Goal: Information Seeking & Learning: Learn about a topic

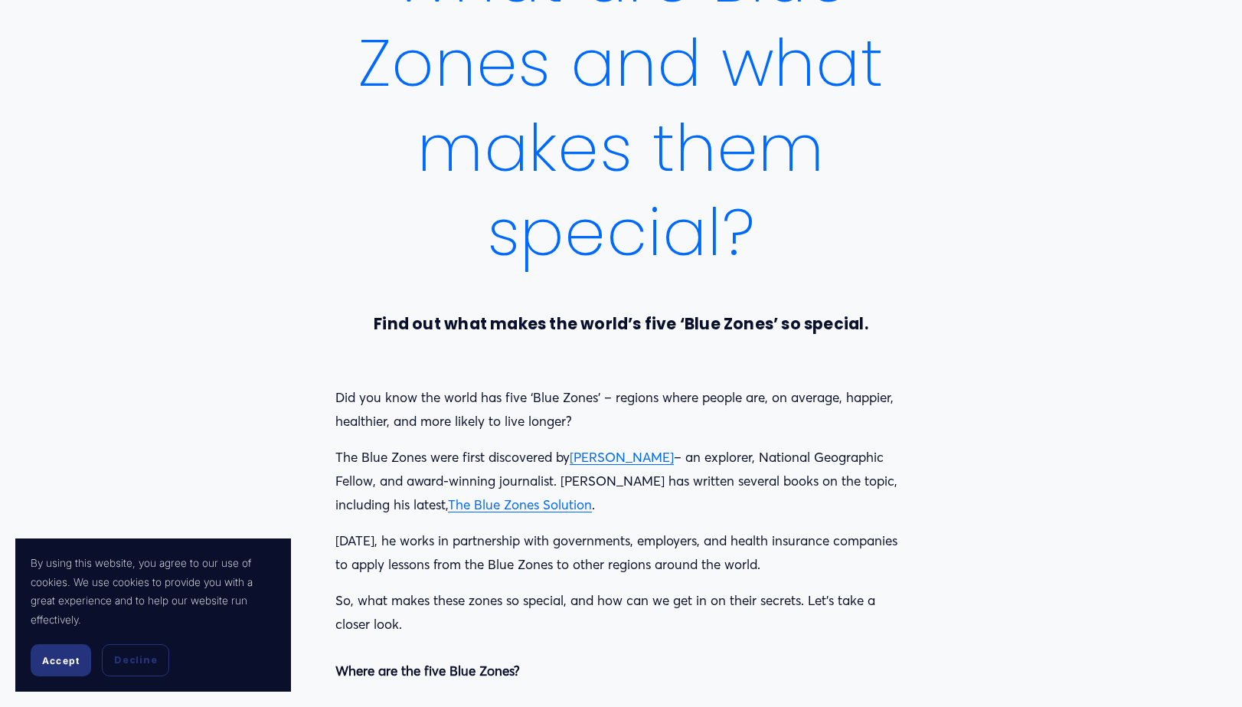
scroll to position [306, 0]
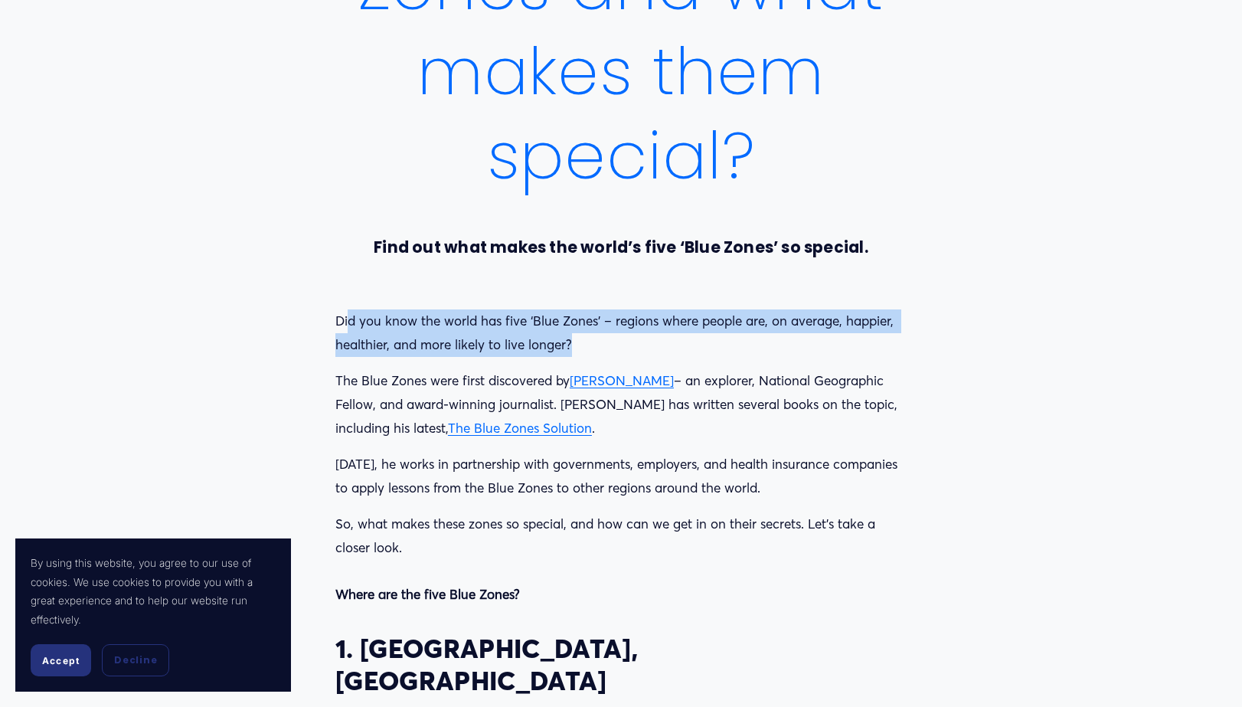
drag, startPoint x: 351, startPoint y: 319, endPoint x: 856, endPoint y: 336, distance: 505.9
click at [843, 337] on p "Did you know the world has five ‘Blue Zones’ – regions where people are, on ave…" at bounding box center [621, 332] width 571 height 47
click at [857, 336] on p "Did you know the world has five ‘Blue Zones’ – regions where people are, on ave…" at bounding box center [621, 332] width 571 height 47
click at [888, 345] on p "Did you know the world has five ‘Blue Zones’ – regions where people are, on ave…" at bounding box center [621, 332] width 571 height 47
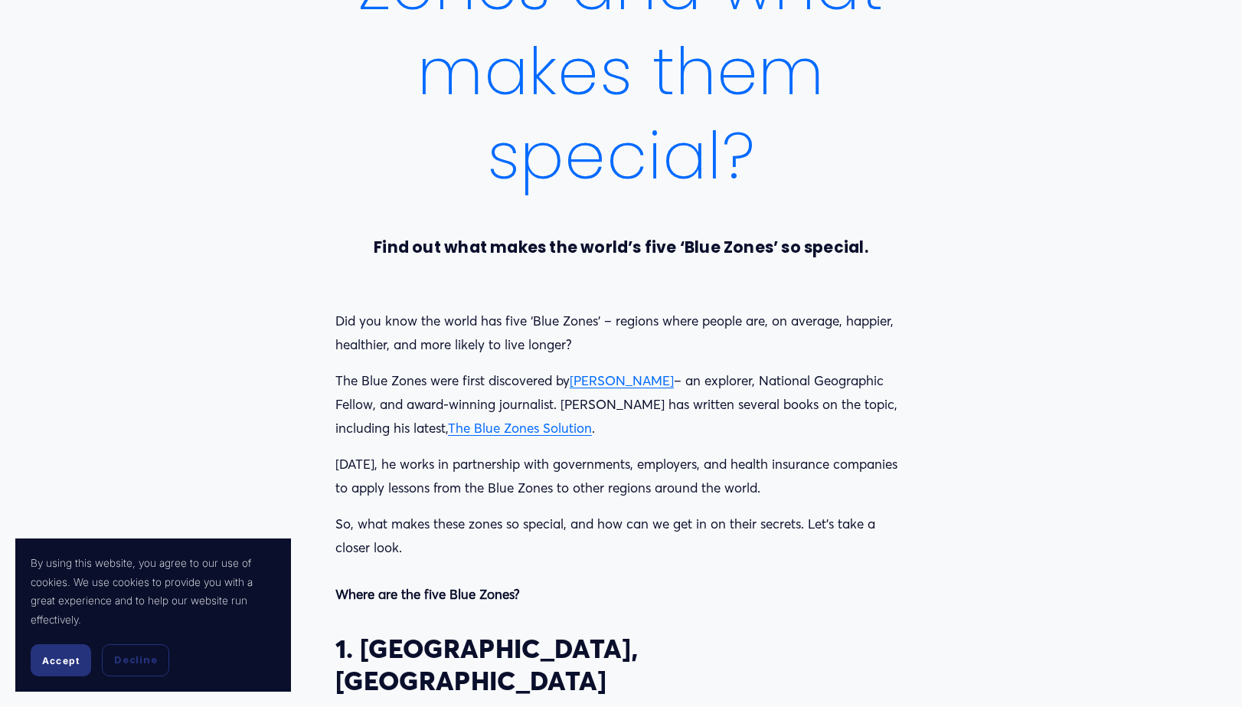
scroll to position [460, 0]
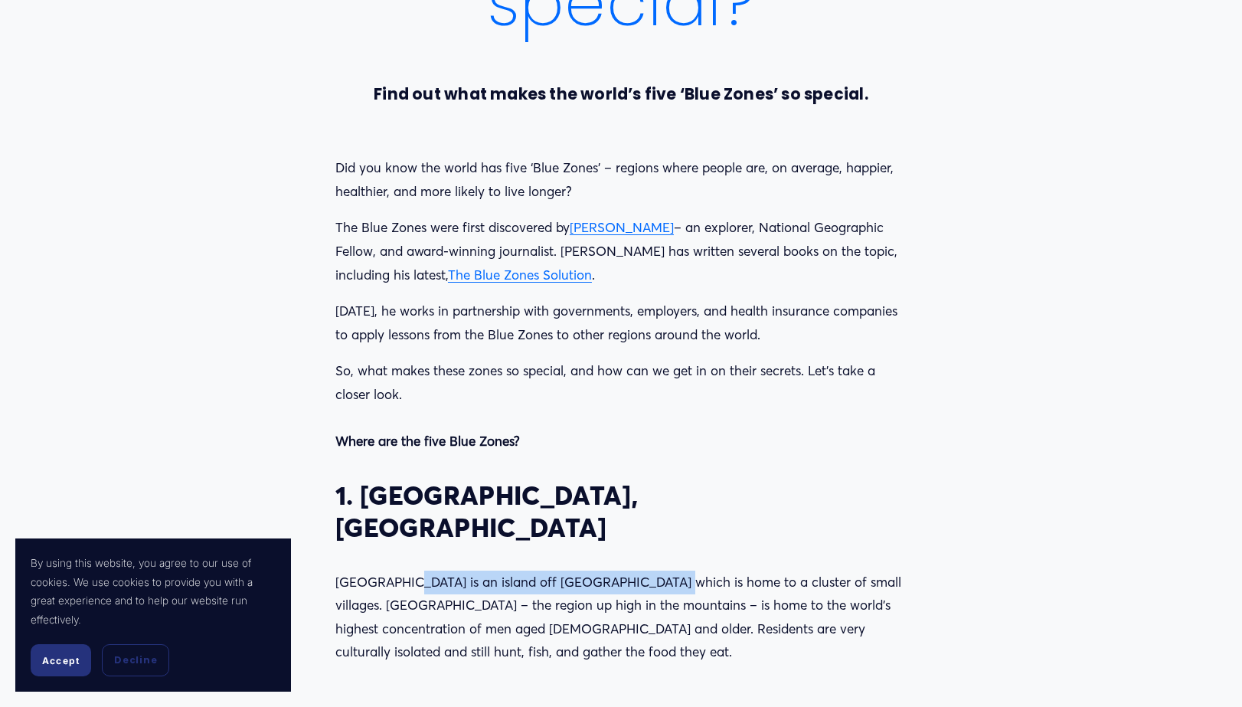
drag, startPoint x: 397, startPoint y: 542, endPoint x: 695, endPoint y: 540, distance: 298.0
click at [643, 571] on p "[GEOGRAPHIC_DATA] is an island off [GEOGRAPHIC_DATA] which is home to a cluster…" at bounding box center [621, 617] width 571 height 93
click at [749, 533] on div "Did you know the world has five ‘Blue Zones’ – regions where people are, on ave…" at bounding box center [621, 410] width 571 height 508
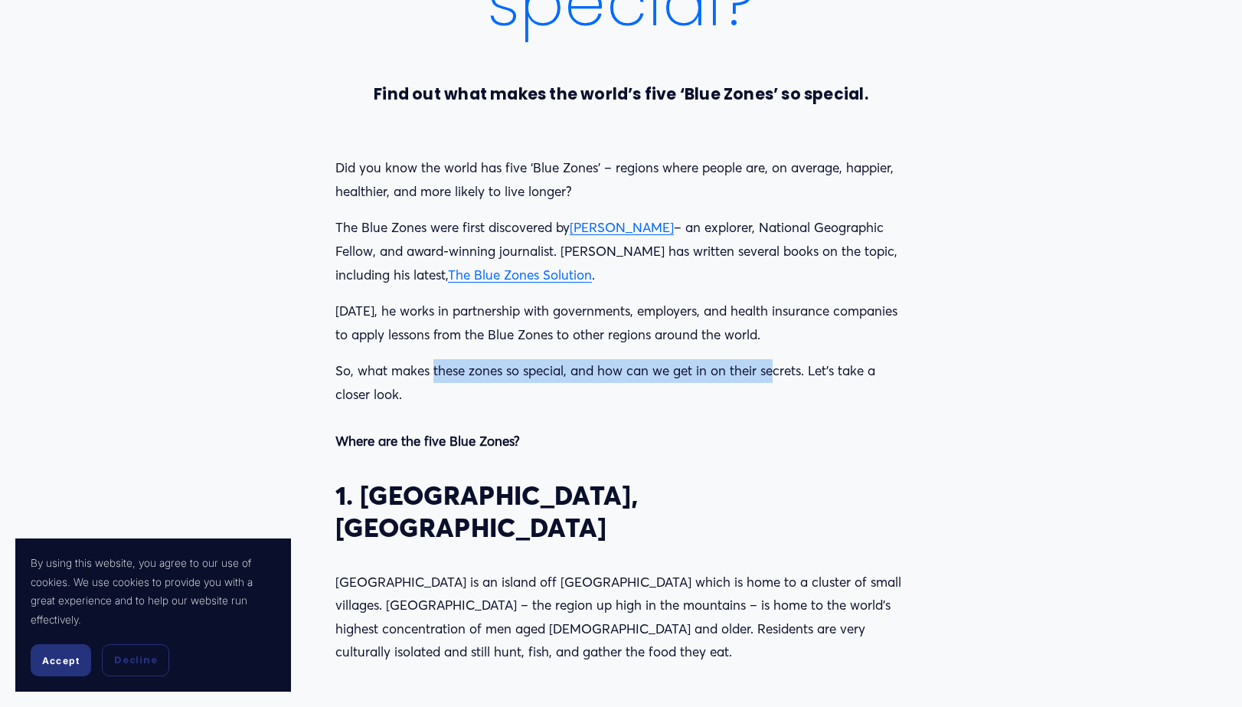
drag, startPoint x: 434, startPoint y: 378, endPoint x: 810, endPoint y: 368, distance: 377.0
click at [784, 367] on p "So, what makes these zones so special, and how can we get in on their secrets. …" at bounding box center [621, 405] width 571 height 93
click at [821, 371] on p "So, what makes these zones so special, and how can we get in on their secrets. …" at bounding box center [621, 405] width 571 height 93
click at [872, 391] on p "So, what makes these zones so special, and how can we get in on their secrets. …" at bounding box center [621, 405] width 571 height 93
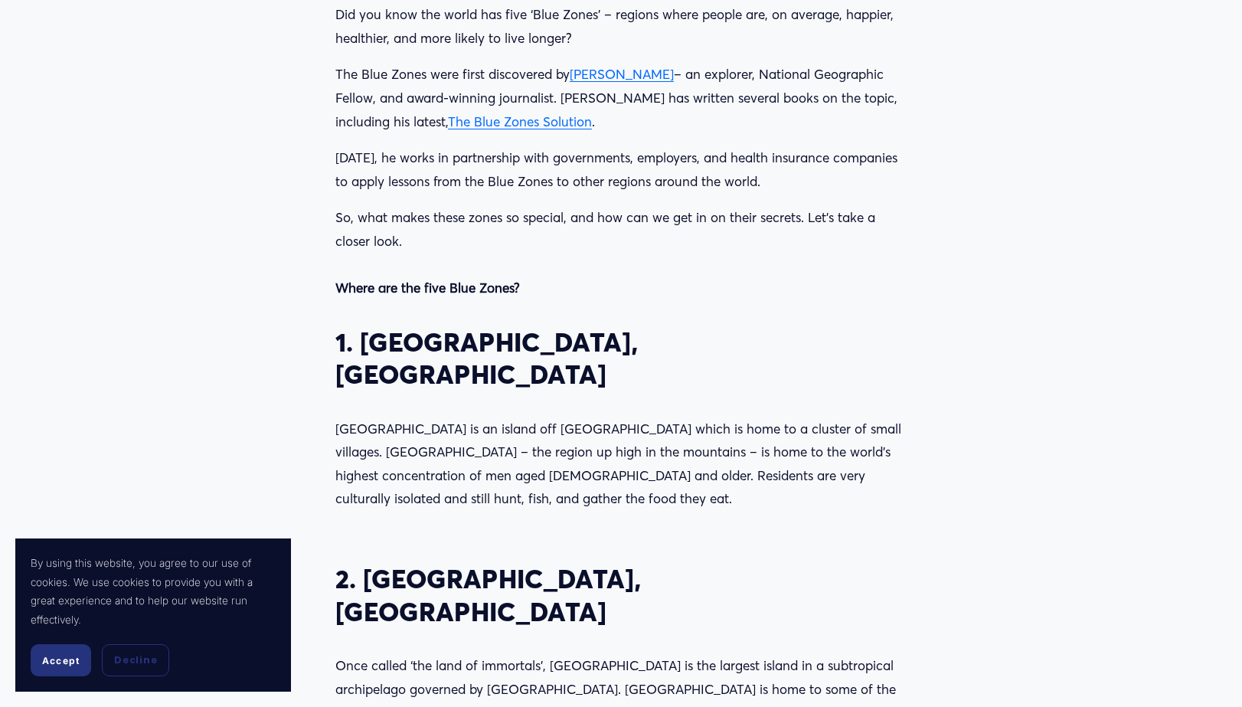
scroll to position [766, 0]
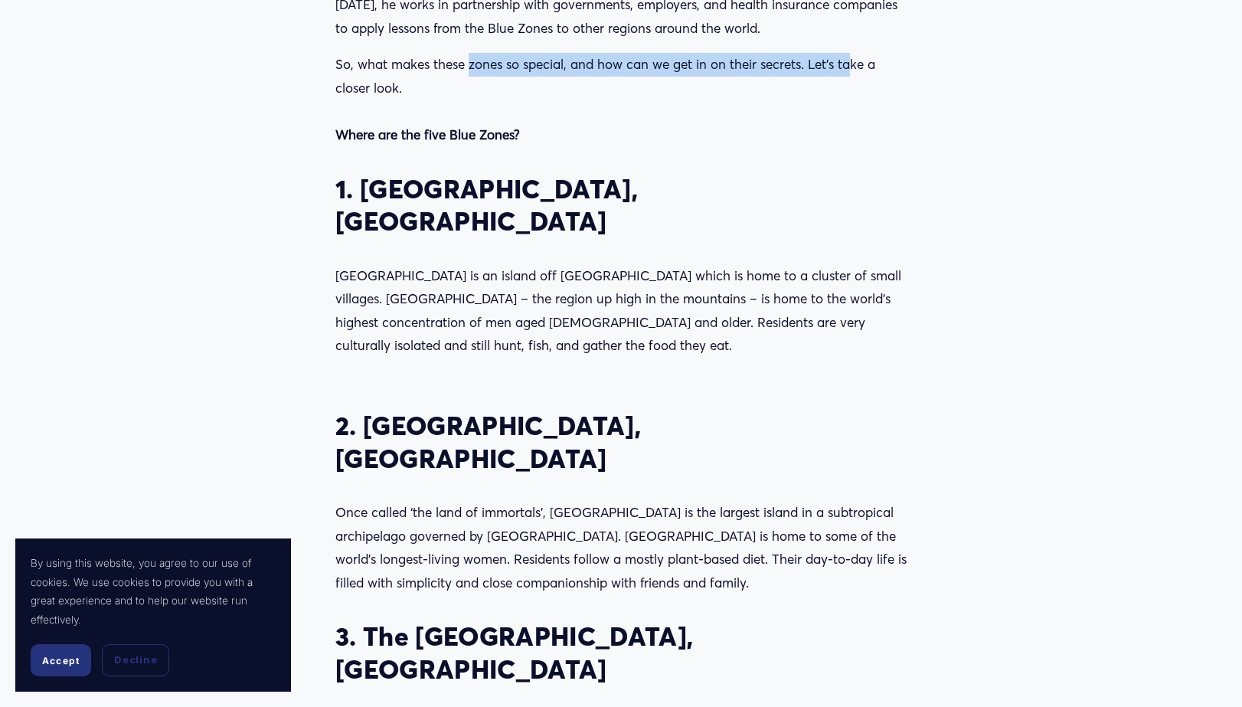
drag, startPoint x: 470, startPoint y: 77, endPoint x: 850, endPoint y: 74, distance: 380.0
click at [850, 74] on p "So, what makes these zones so special, and how can we get in on their secrets. …" at bounding box center [621, 99] width 571 height 93
click at [862, 74] on p "So, what makes these zones so special, and how can we get in on their secrets. …" at bounding box center [621, 99] width 571 height 93
drag, startPoint x: 752, startPoint y: 127, endPoint x: 752, endPoint y: 151, distance: 23.7
drag, startPoint x: 752, startPoint y: 151, endPoint x: 274, endPoint y: 406, distance: 541.8
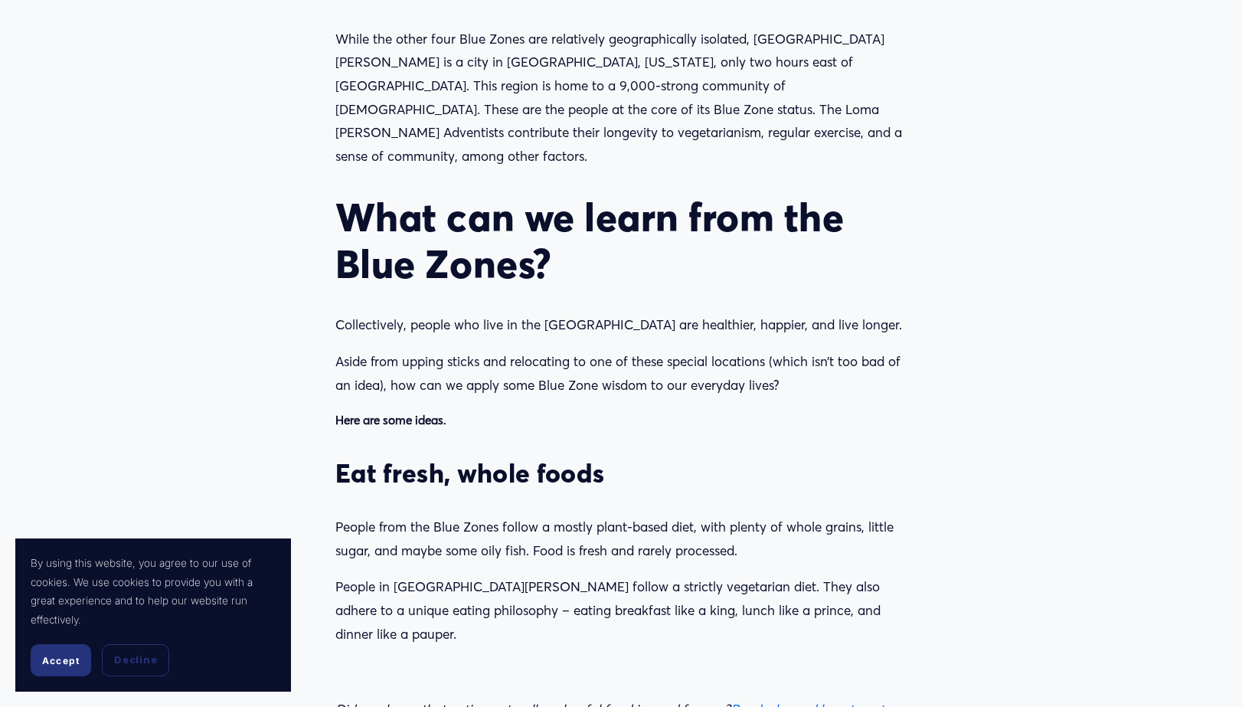
scroll to position [1838, 0]
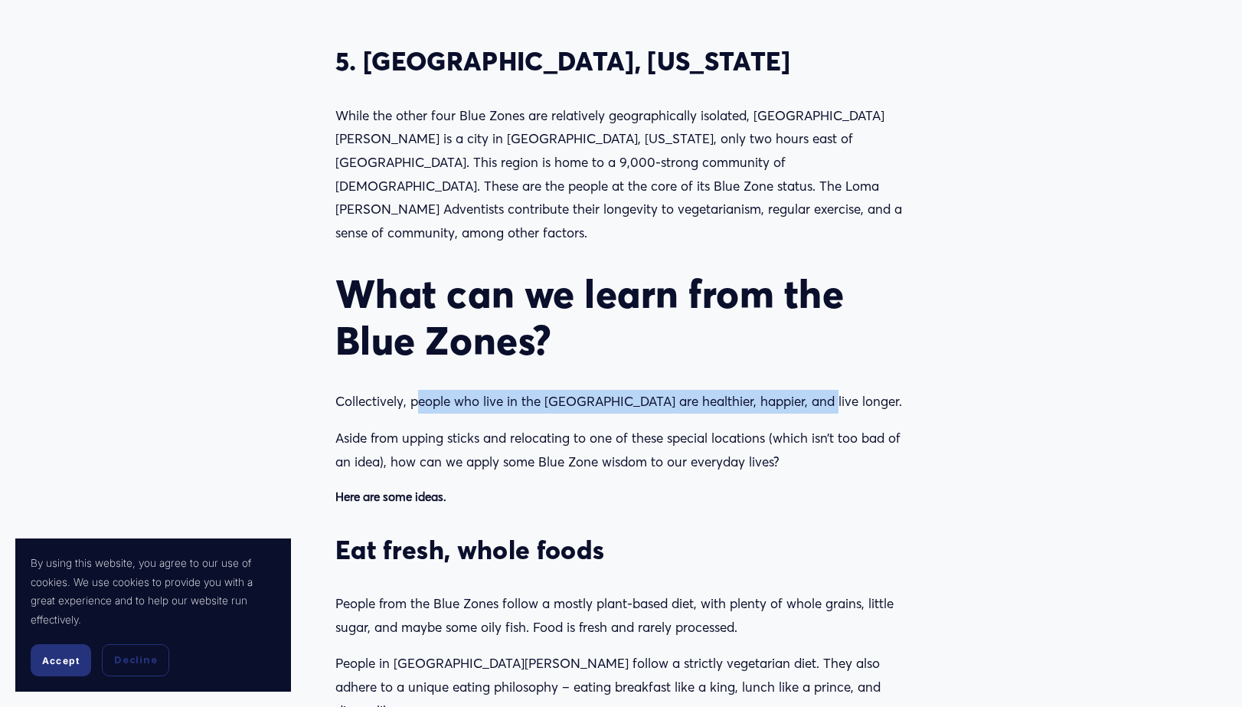
drag, startPoint x: 415, startPoint y: 219, endPoint x: 812, endPoint y: 223, distance: 396.8
click at [812, 390] on p "Collectively, people who live in the [GEOGRAPHIC_DATA] are healthier, happier, …" at bounding box center [621, 402] width 571 height 24
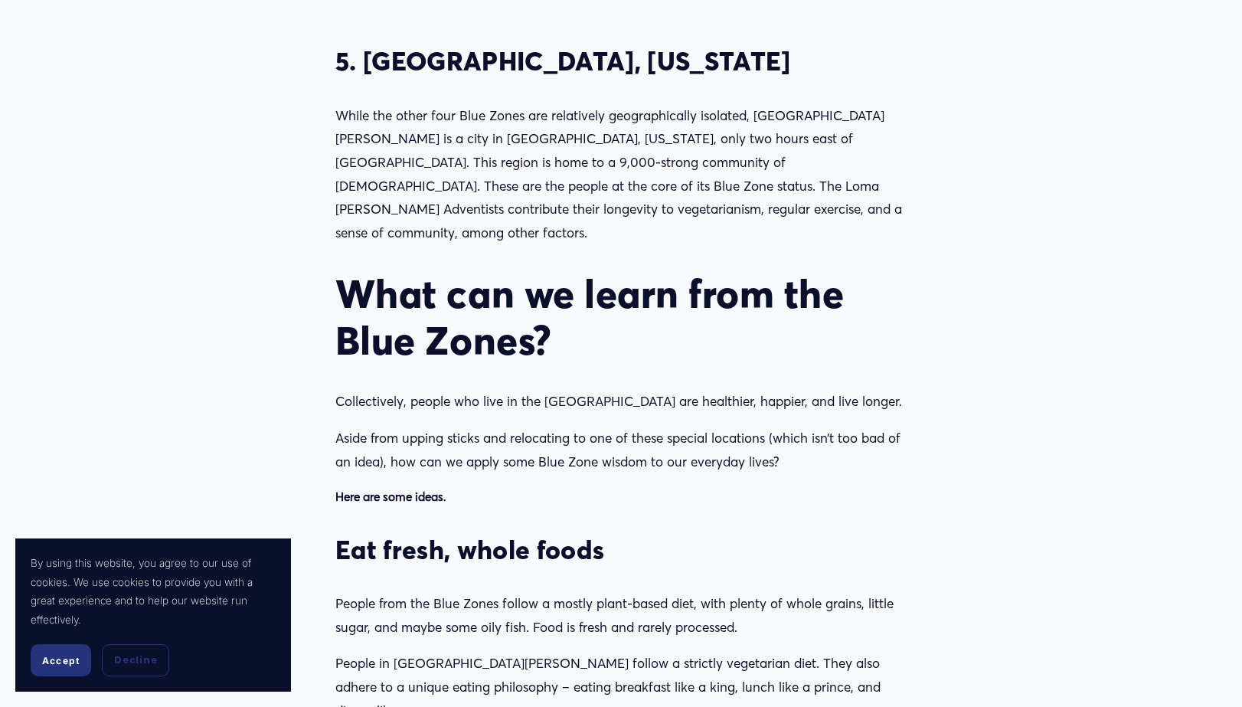
click at [828, 390] on p "Collectively, people who live in the [GEOGRAPHIC_DATA] are healthier, happier, …" at bounding box center [621, 402] width 571 height 24
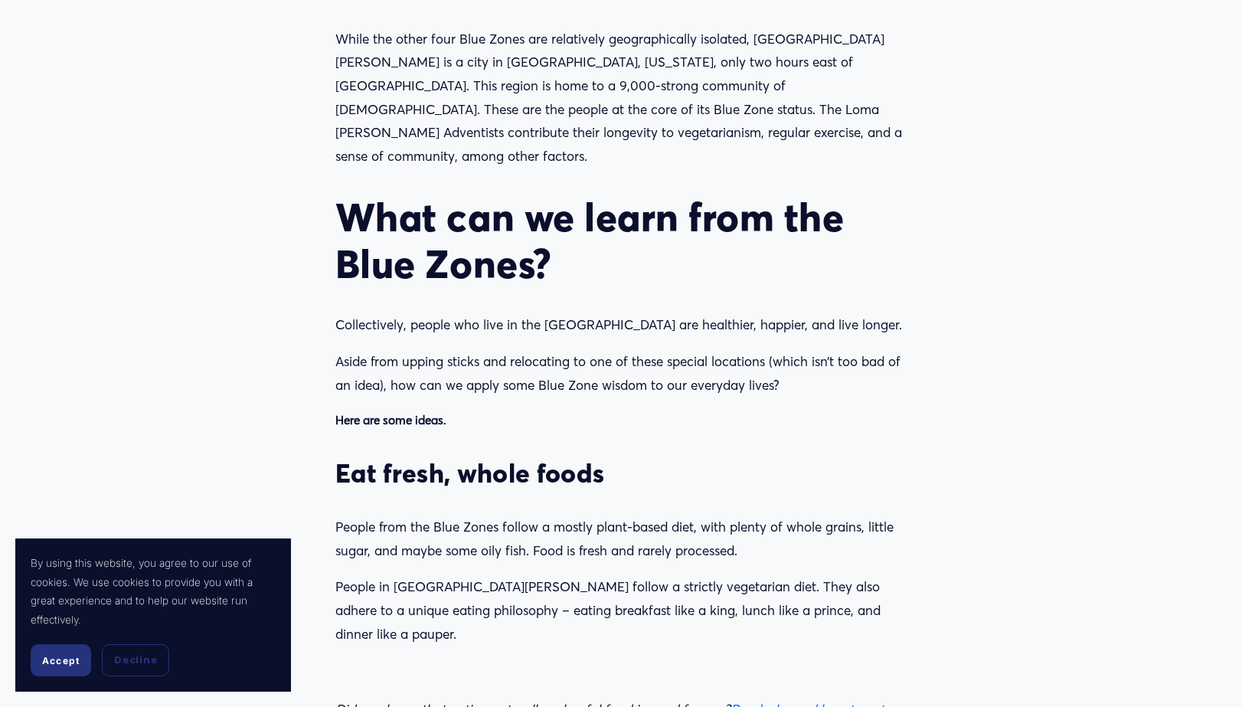
scroll to position [1992, 0]
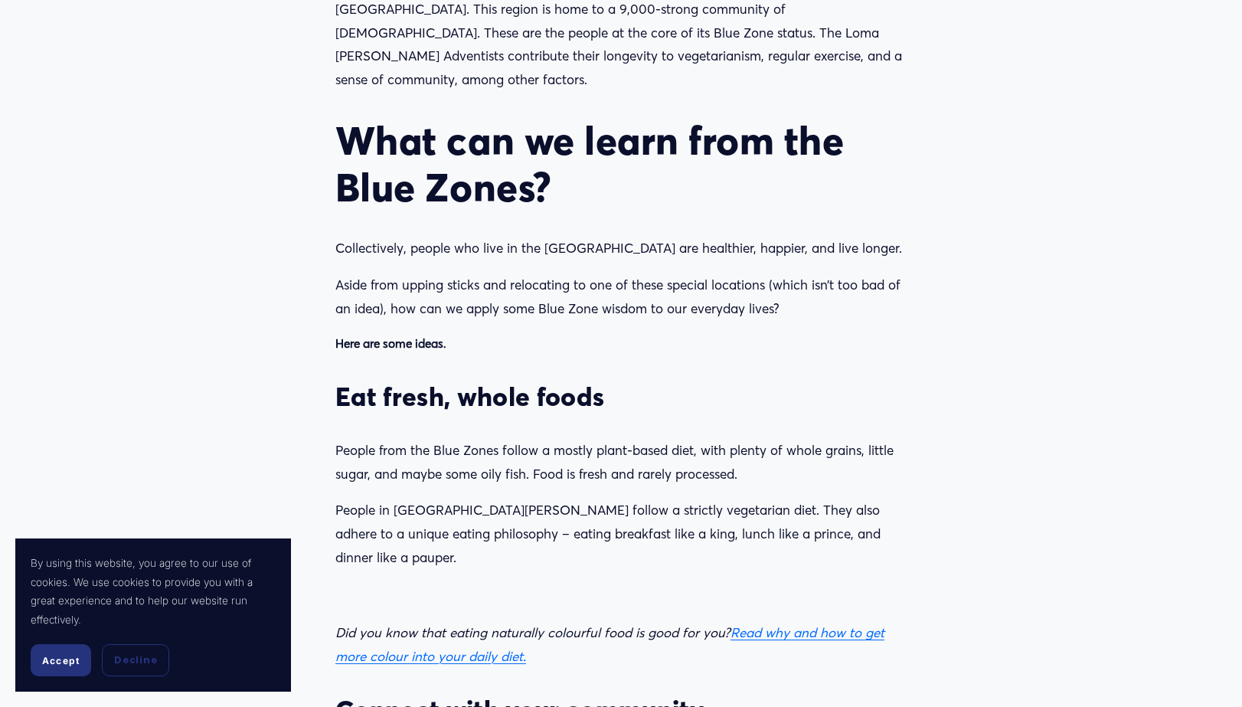
drag, startPoint x: 330, startPoint y: 271, endPoint x: 744, endPoint y: 293, distance: 414.2
click at [744, 293] on div "5. [GEOGRAPHIC_DATA], [US_STATE] While the other four Blue Zones are relatively…" at bounding box center [620, 230] width 597 height 703
click at [817, 439] on p "People from the Blue Zones follow a mostly plant-based diet, with plenty of who…" at bounding box center [621, 462] width 571 height 47
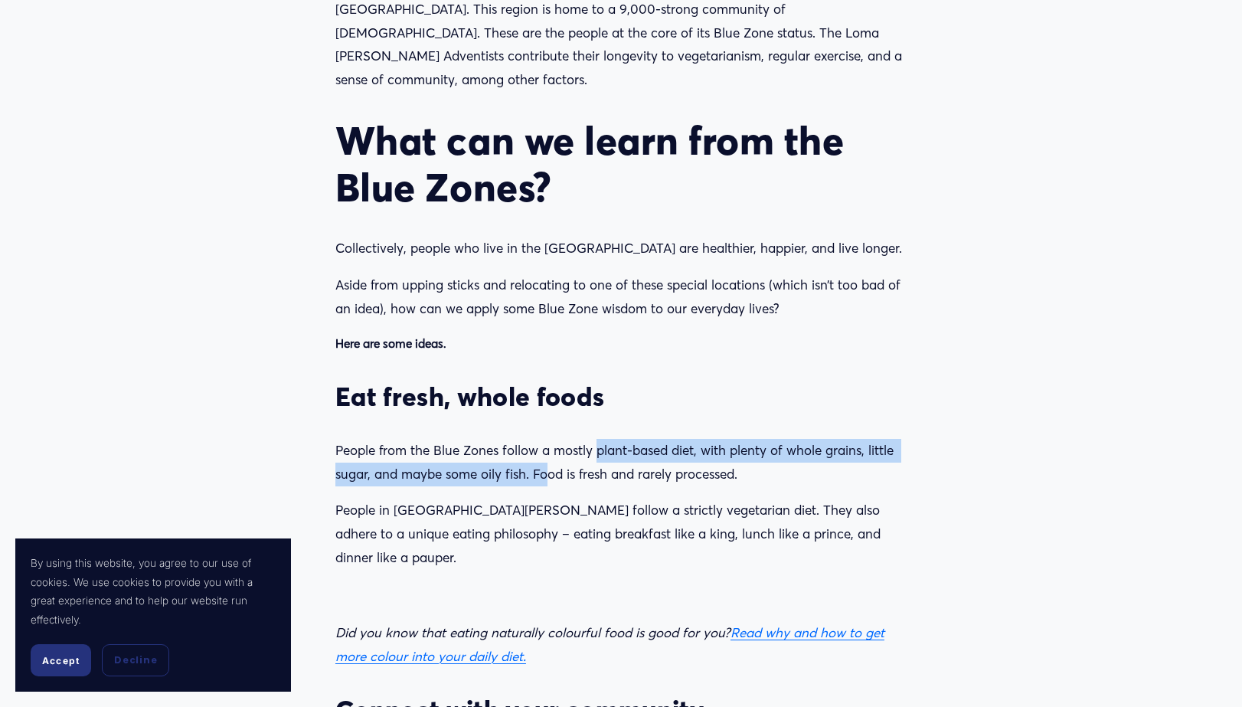
drag, startPoint x: 517, startPoint y: 303, endPoint x: 596, endPoint y: 268, distance: 86.4
click at [596, 439] on p "People from the Blue Zones follow a mostly plant-based diet, with plenty of who…" at bounding box center [621, 462] width 571 height 47
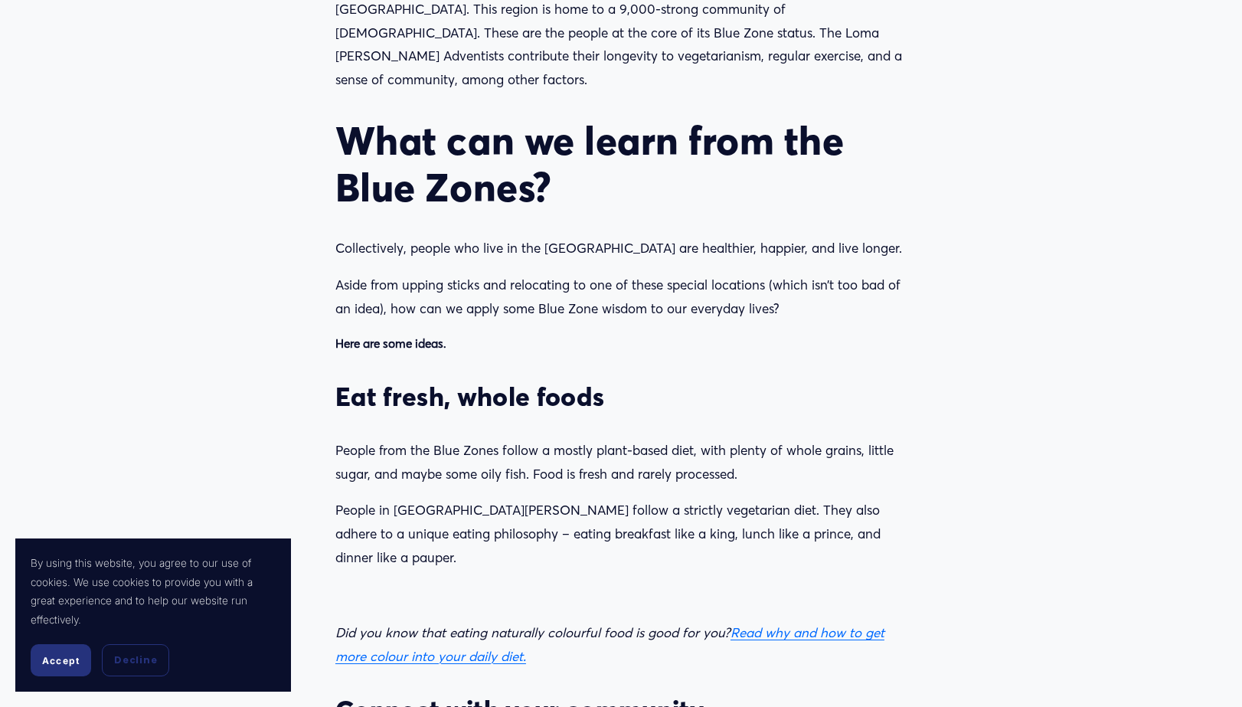
click at [631, 439] on p "People from the Blue Zones follow a mostly plant-based diet, with plenty of who…" at bounding box center [621, 462] width 571 height 47
drag, startPoint x: 533, startPoint y: 308, endPoint x: 728, endPoint y: 292, distance: 195.2
click at [727, 439] on p "People from the Blue Zones follow a mostly plant-based diet, with plenty of who…" at bounding box center [621, 462] width 571 height 47
click at [781, 439] on p "People from the Blue Zones follow a mostly plant-based diet, with plenty of who…" at bounding box center [621, 462] width 571 height 47
click at [651, 499] on p "People in [GEOGRAPHIC_DATA][PERSON_NAME] follow a strictly vegetarian diet. The…" at bounding box center [621, 534] width 571 height 70
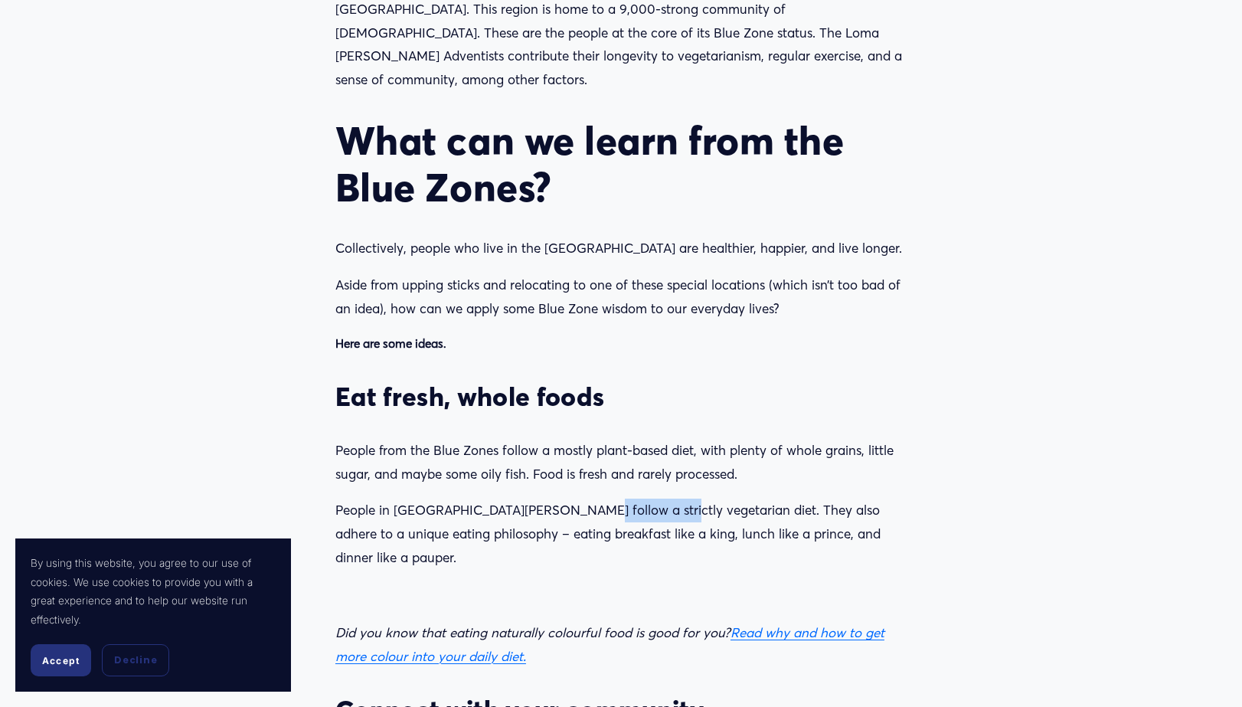
drag, startPoint x: 651, startPoint y: 332, endPoint x: 599, endPoint y: 338, distance: 52.4
click at [582, 499] on p "People in [GEOGRAPHIC_DATA][PERSON_NAME] follow a strictly vegetarian diet. The…" at bounding box center [621, 534] width 571 height 70
click at [808, 499] on p "People in [GEOGRAPHIC_DATA][PERSON_NAME] follow a strictly vegetarian diet. The…" at bounding box center [621, 534] width 571 height 70
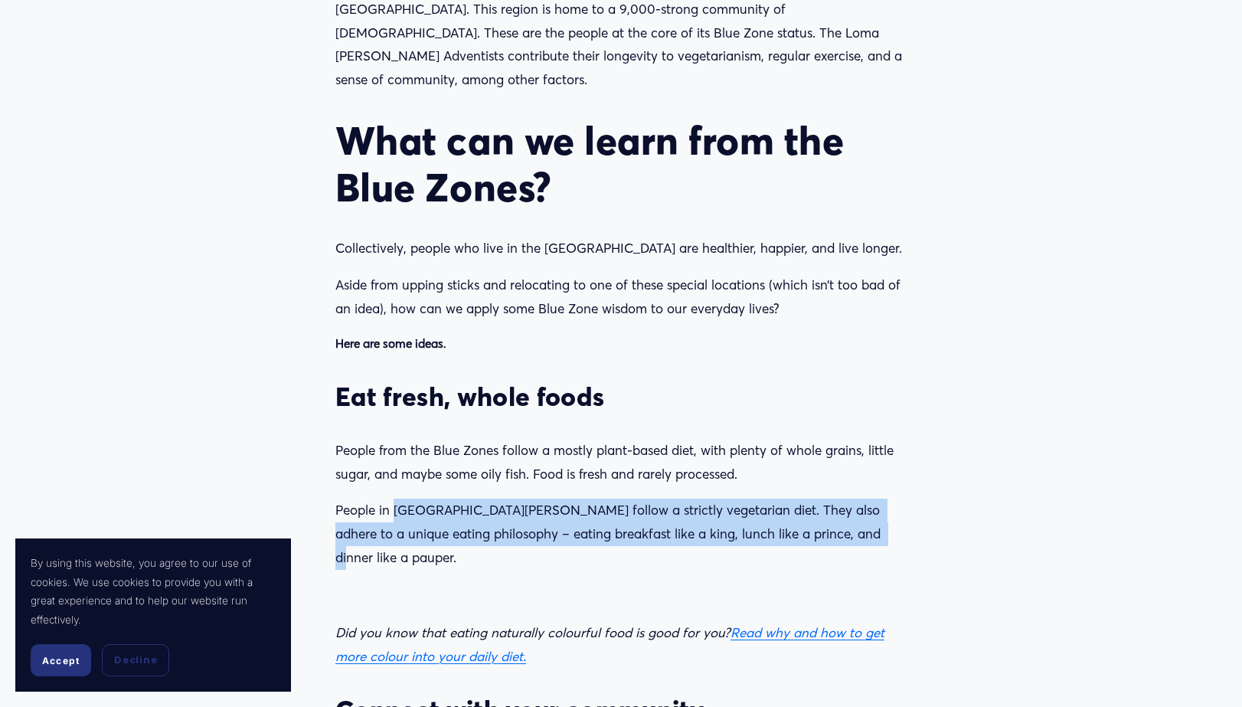
drag, startPoint x: 394, startPoint y: 334, endPoint x: 889, endPoint y: 349, distance: 495.1
click at [889, 499] on p "People in [GEOGRAPHIC_DATA][PERSON_NAME] follow a strictly vegetarian diet. The…" at bounding box center [621, 534] width 571 height 70
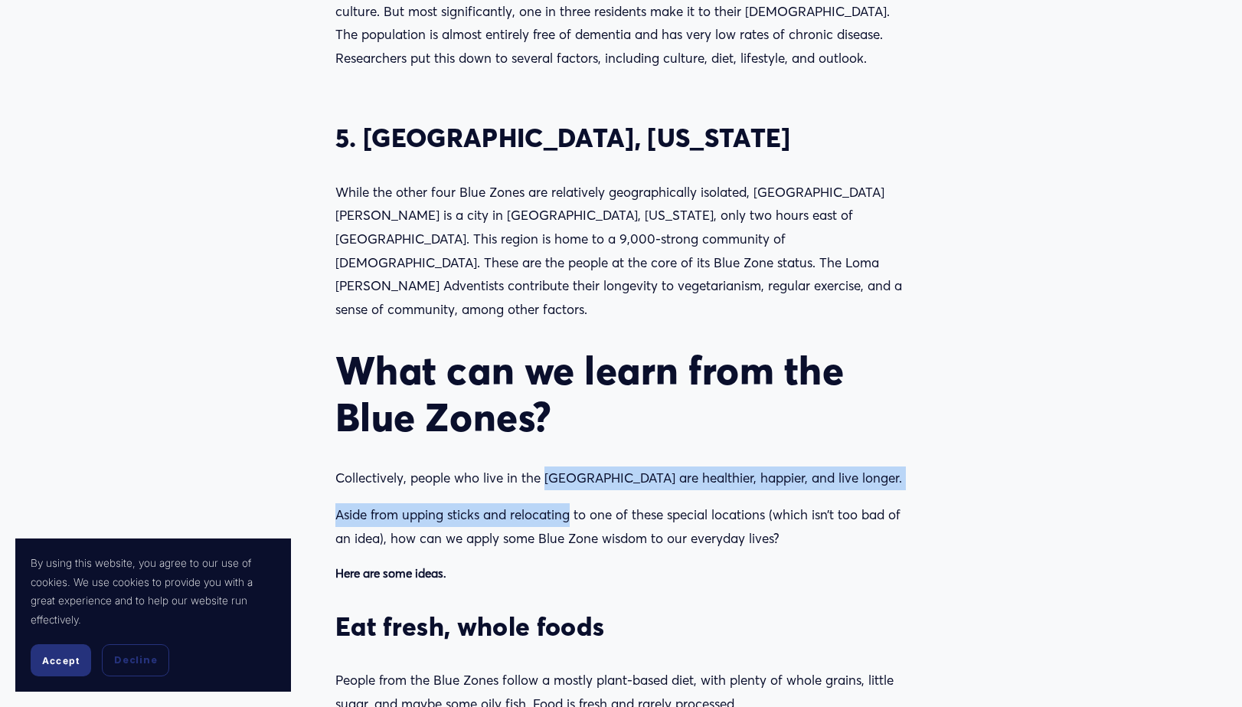
drag, startPoint x: 545, startPoint y: 304, endPoint x: 618, endPoint y: 323, distance: 75.2
click at [602, 322] on div "5. [GEOGRAPHIC_DATA], [US_STATE] While the other four Blue Zones are relatively…" at bounding box center [621, 460] width 571 height 677
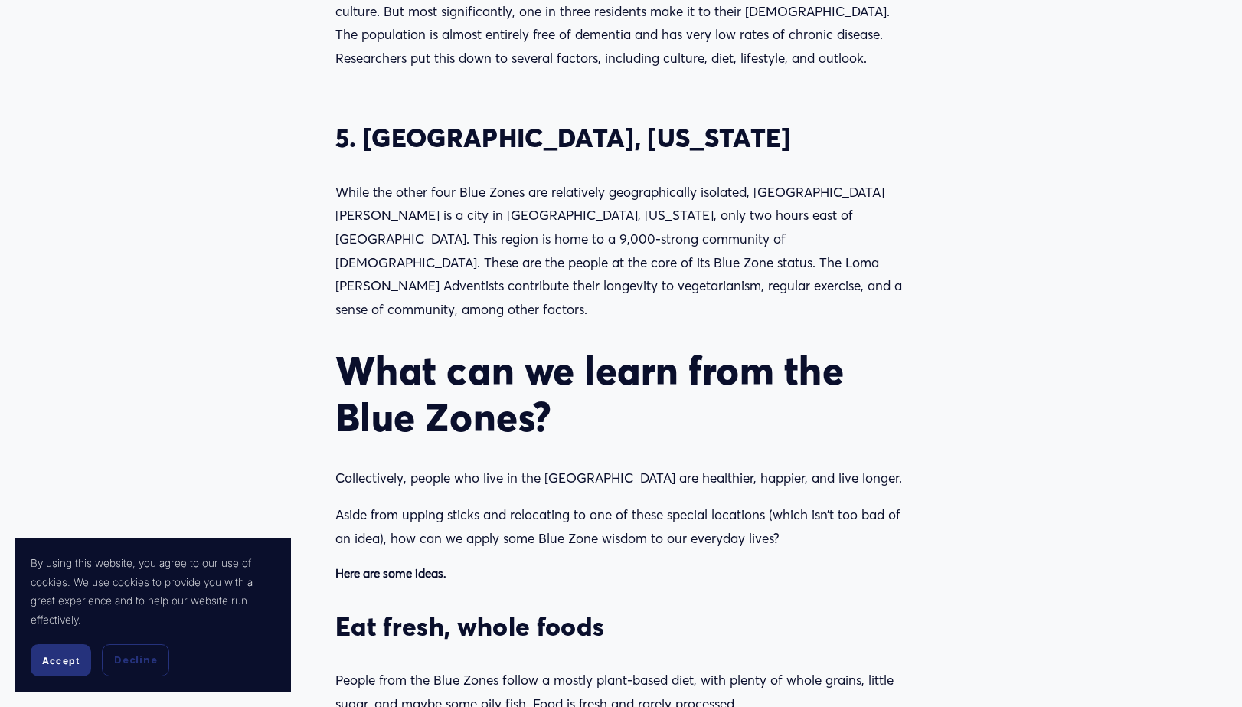
click at [411, 503] on p "Aside from upping sticks and relocating to one of these special locations (whic…" at bounding box center [621, 526] width 571 height 47
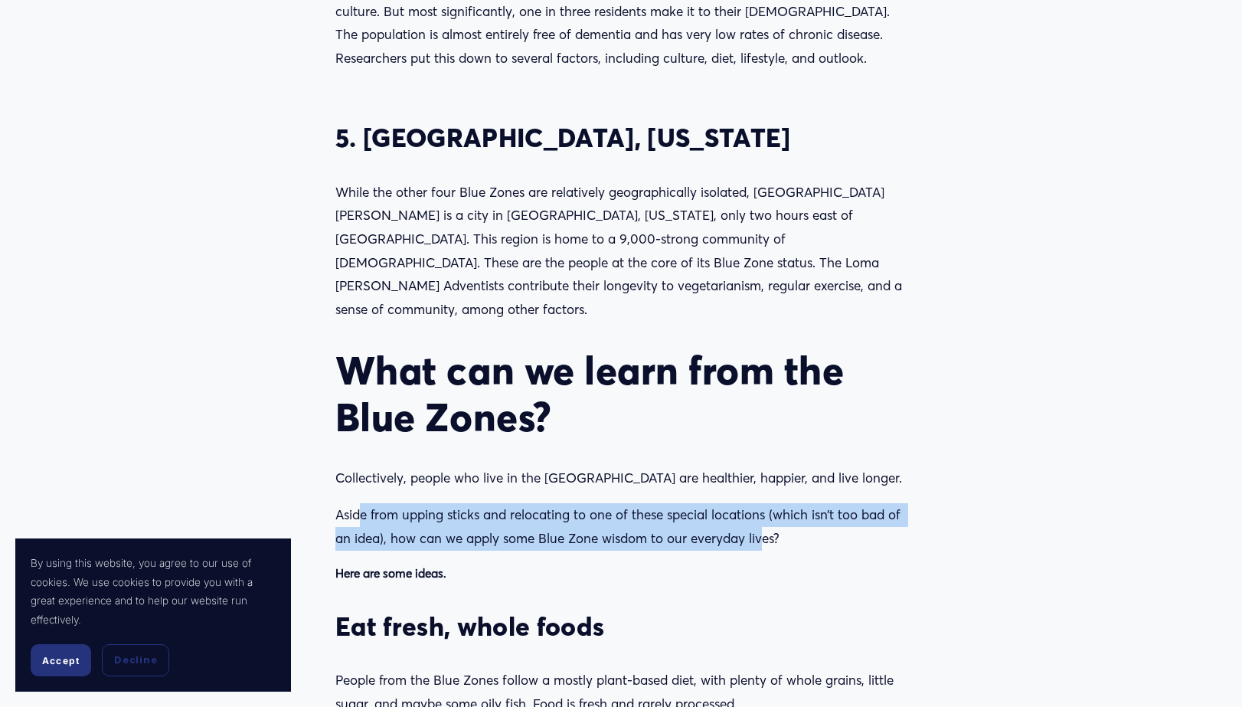
drag, startPoint x: 359, startPoint y: 341, endPoint x: 810, endPoint y: 359, distance: 450.8
click at [774, 503] on p "Aside from upping sticks and relocating to one of these special locations (whic…" at bounding box center [621, 526] width 571 height 47
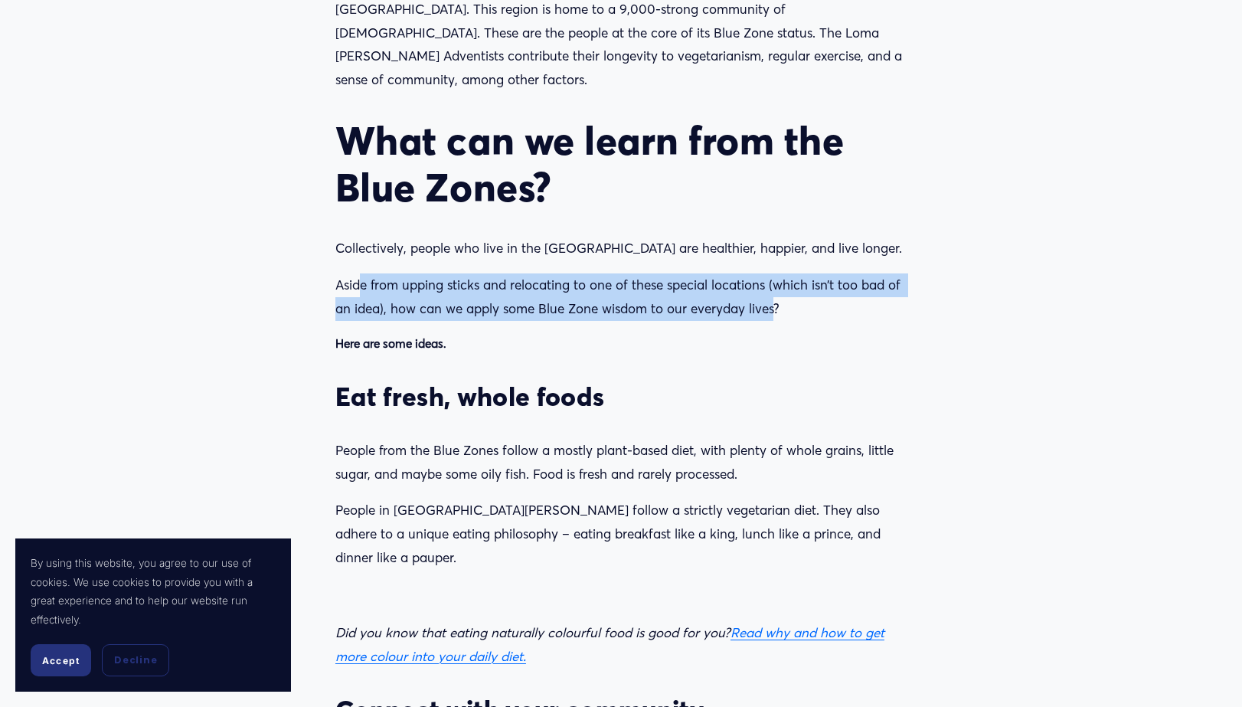
scroll to position [1915, 0]
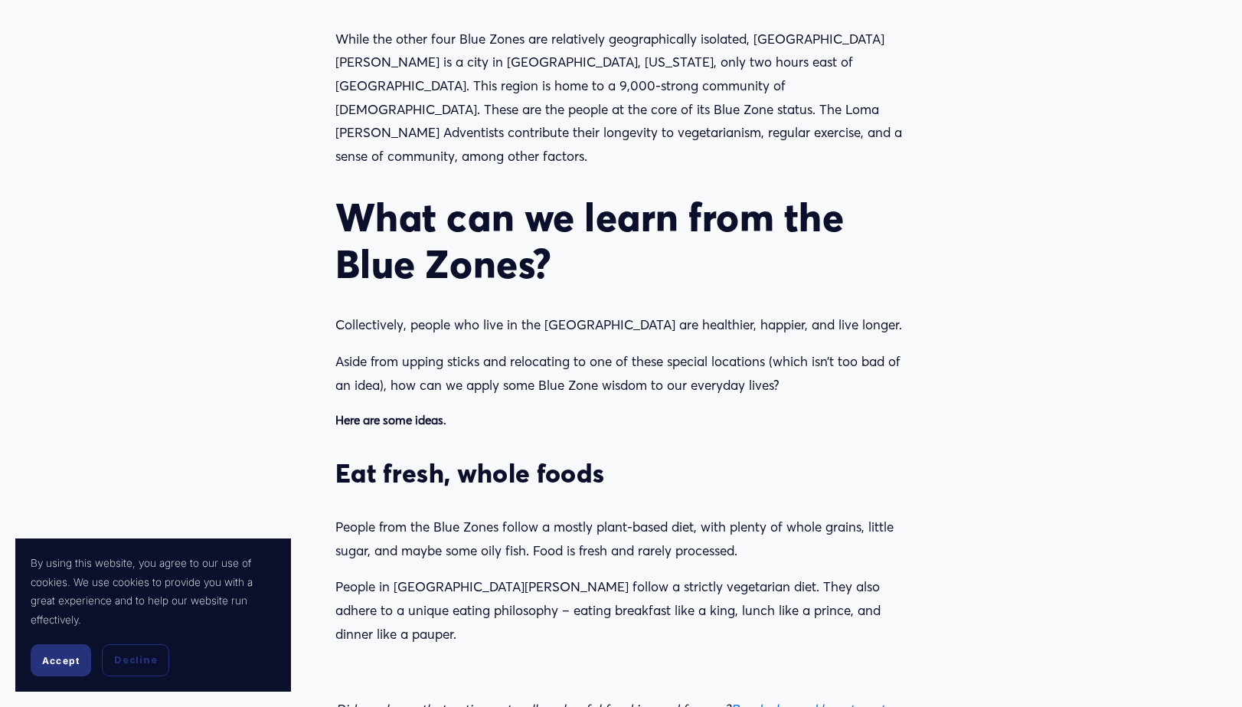
click at [463, 575] on p "People in [GEOGRAPHIC_DATA][PERSON_NAME] follow a strictly vegetarian diet. The…" at bounding box center [621, 610] width 571 height 70
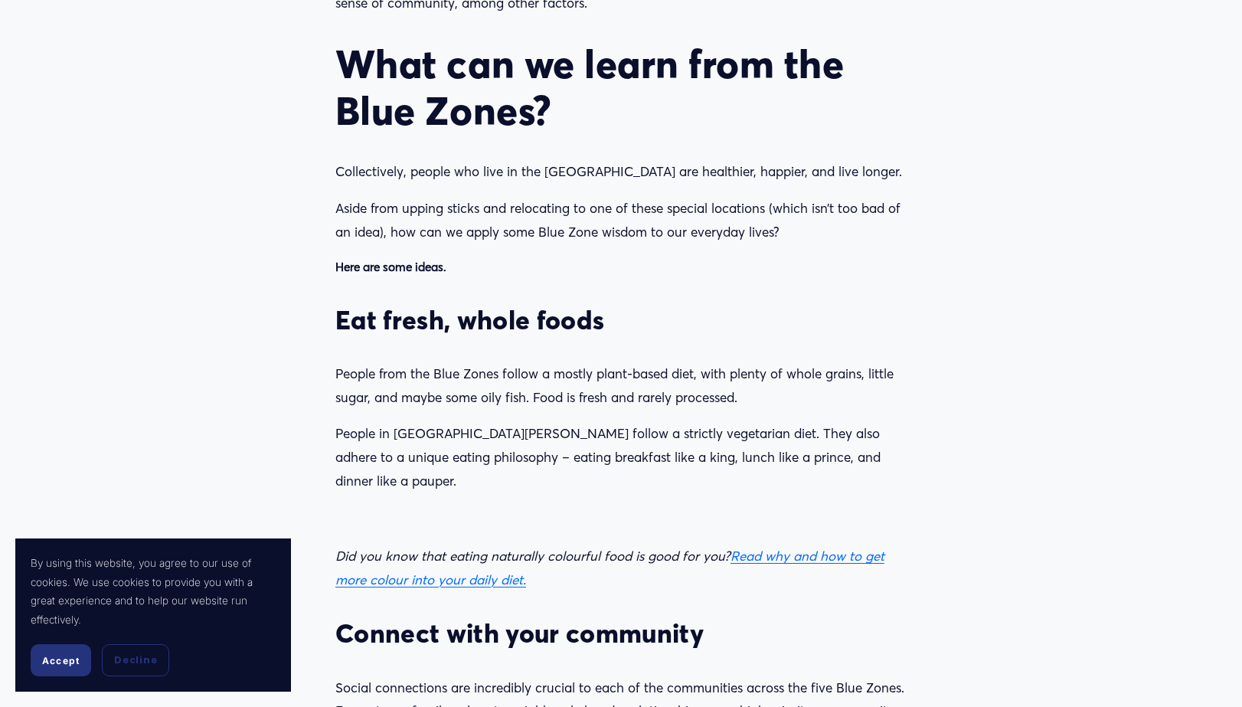
scroll to position [2145, 0]
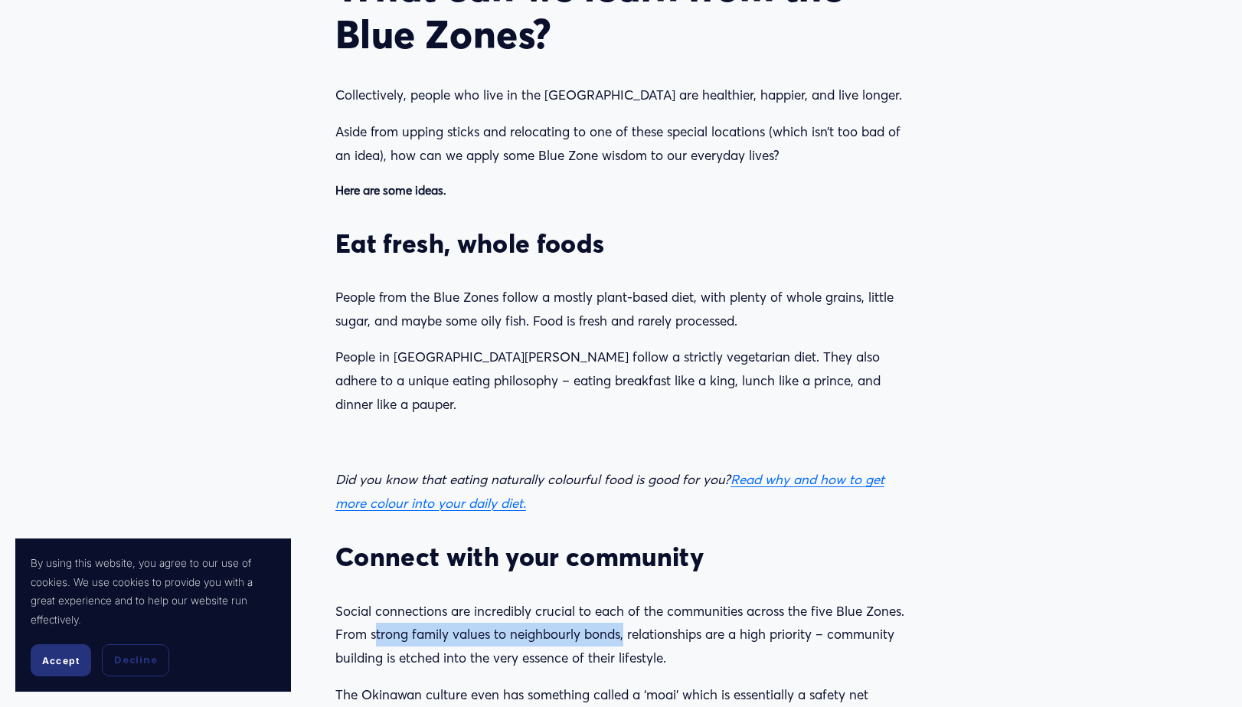
drag, startPoint x: 622, startPoint y: 433, endPoint x: 365, endPoint y: 435, distance: 256.6
click at [372, 600] on p "Social connections are incredibly crucial to each of the communities across the…" at bounding box center [621, 635] width 571 height 70
click at [350, 600] on p "Social connections are incredibly crucial to each of the communities across the…" at bounding box center [621, 635] width 571 height 70
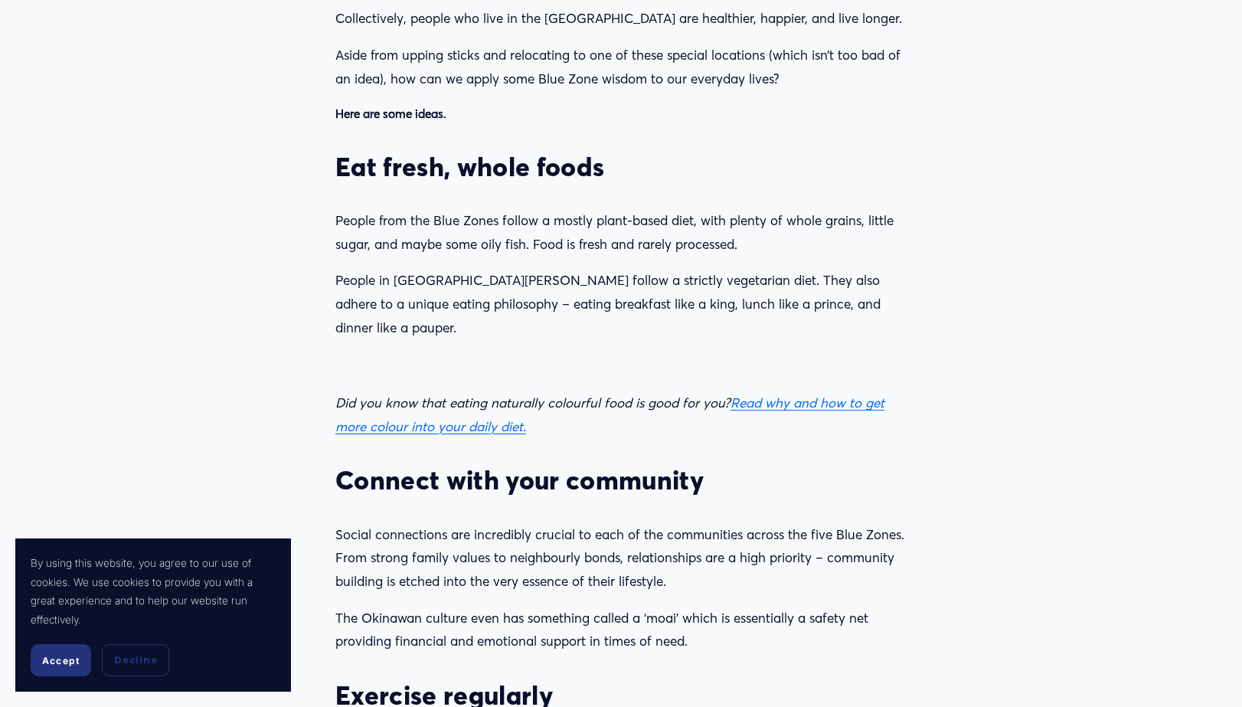
drag, startPoint x: 722, startPoint y: 456, endPoint x: 317, endPoint y: 430, distance: 406.0
click at [344, 607] on p "The Okinawan culture even has something called a ‘moai’ which is essentially a …" at bounding box center [621, 630] width 571 height 47
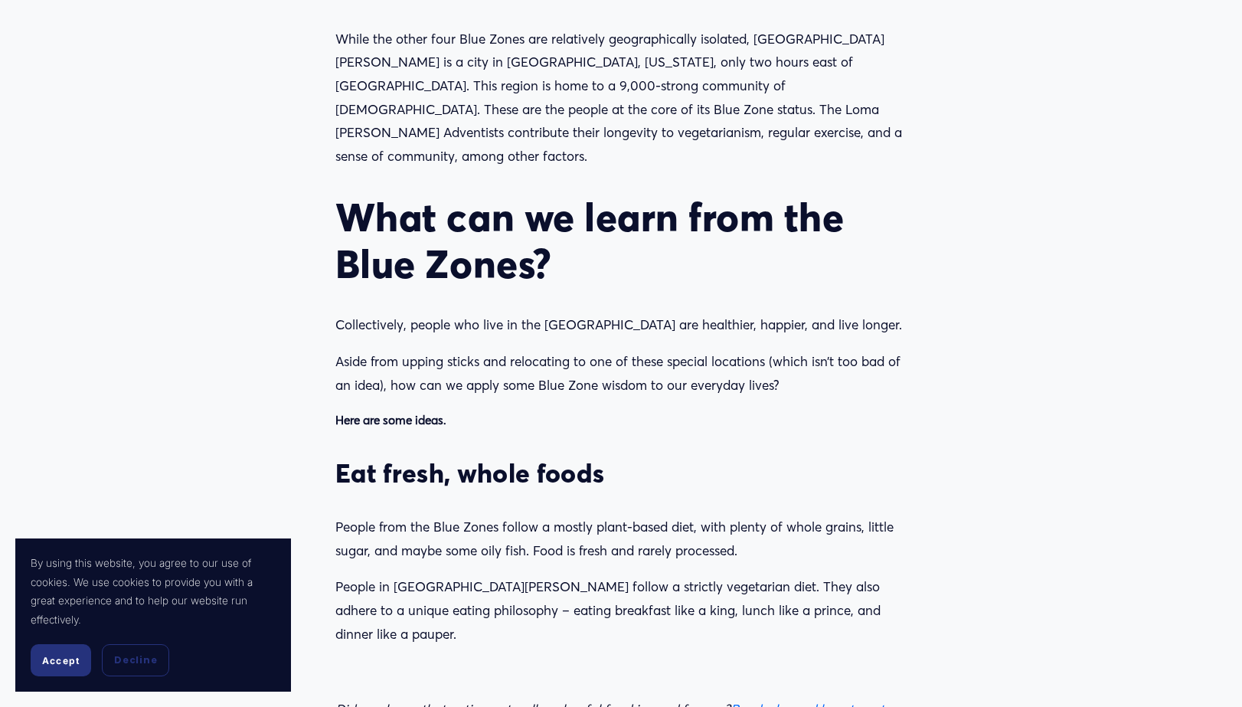
scroll to position [1685, 0]
